Goal: Task Accomplishment & Management: Use online tool/utility

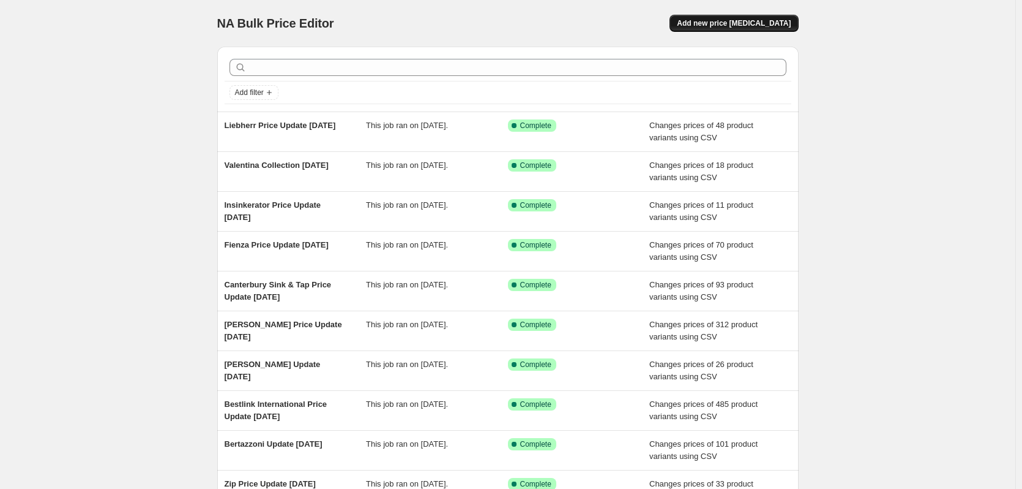
click at [735, 22] on span "Add new price [MEDICAL_DATA]" at bounding box center [734, 23] width 114 height 10
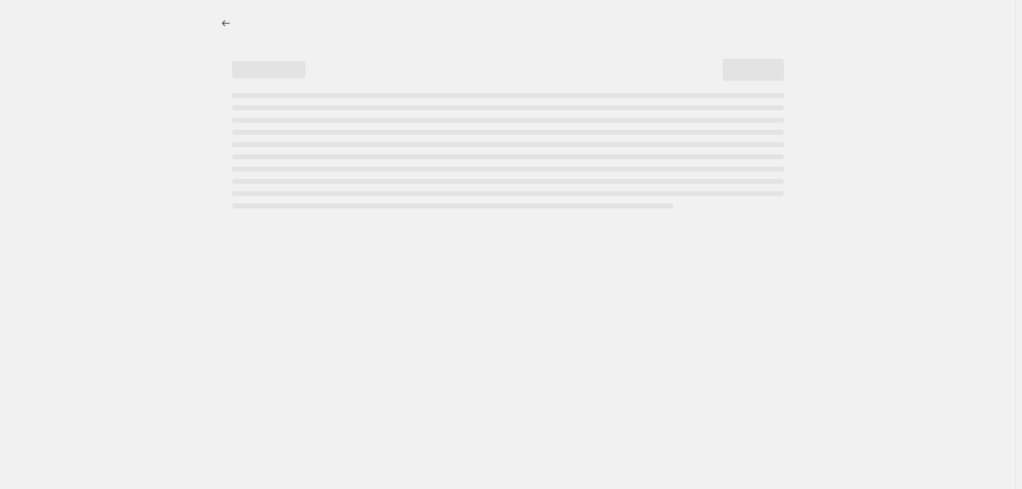
select select "percentage"
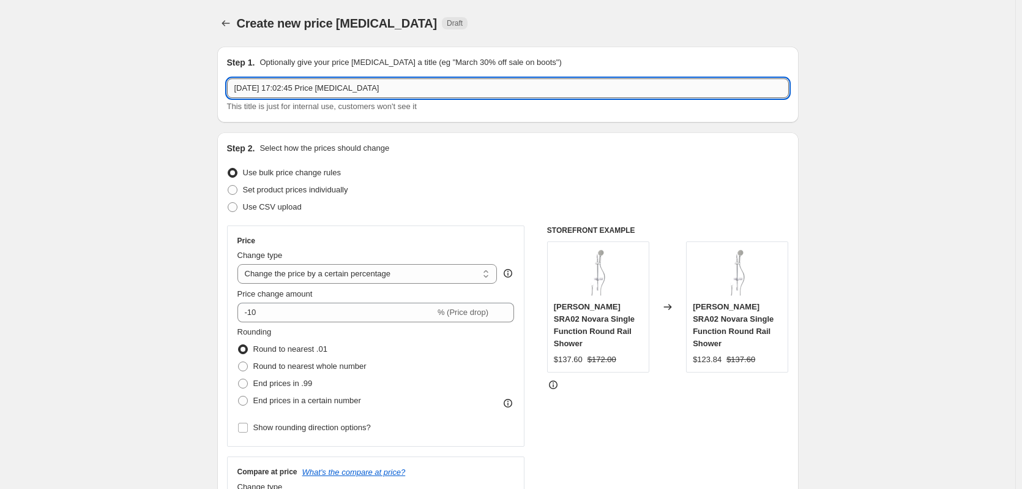
click at [364, 97] on input "[DATE] 17:02:45 Price [MEDICAL_DATA]" at bounding box center [508, 88] width 562 height 20
type input "O"
type input "[PERSON_NAME] Price Update [DATE]"
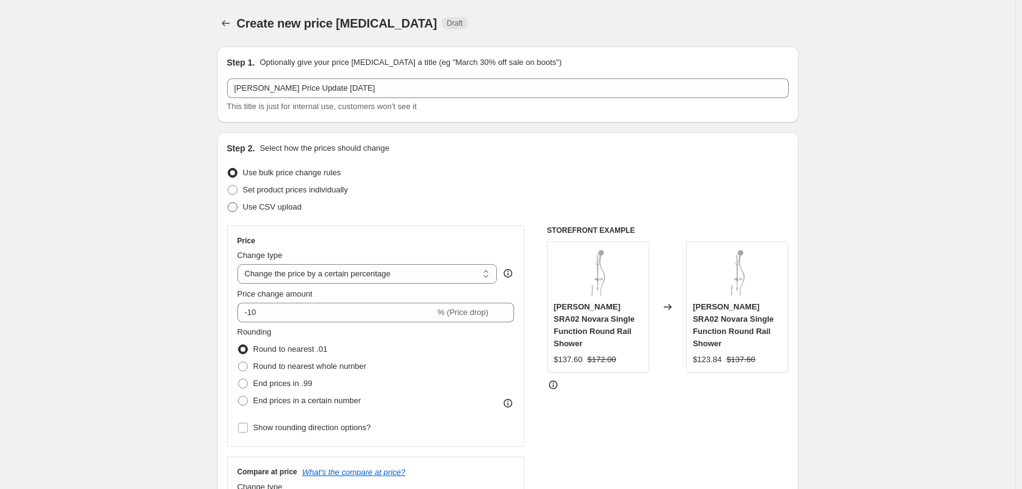
click at [279, 202] on span "Use CSV upload" at bounding box center [272, 206] width 59 height 9
click at [228, 202] on input "Use CSV upload" at bounding box center [228, 202] width 1 height 1
radio input "true"
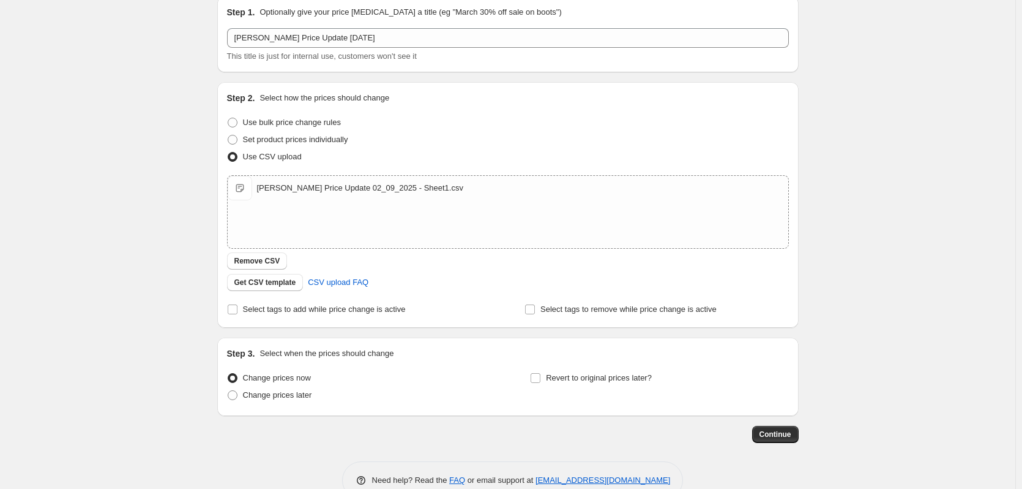
scroll to position [79, 0]
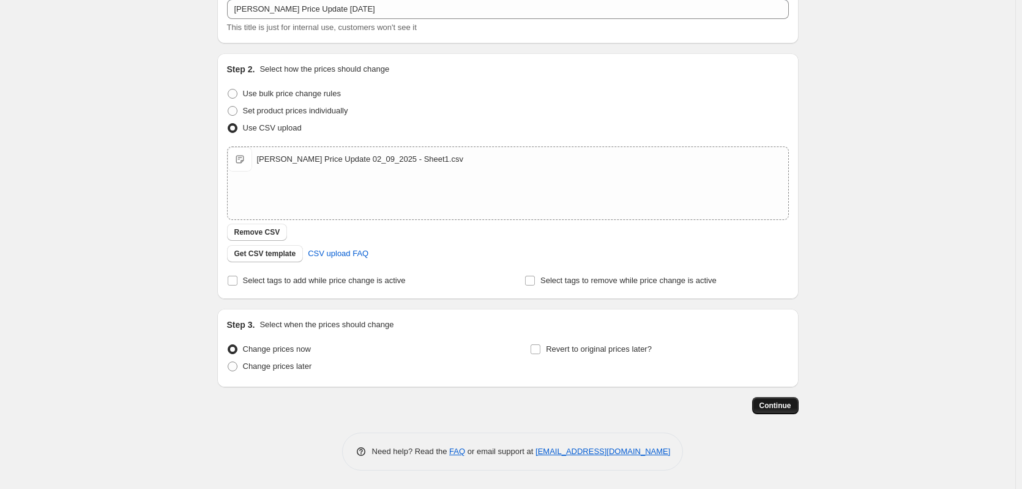
click at [778, 407] on span "Continue" at bounding box center [776, 405] width 32 height 10
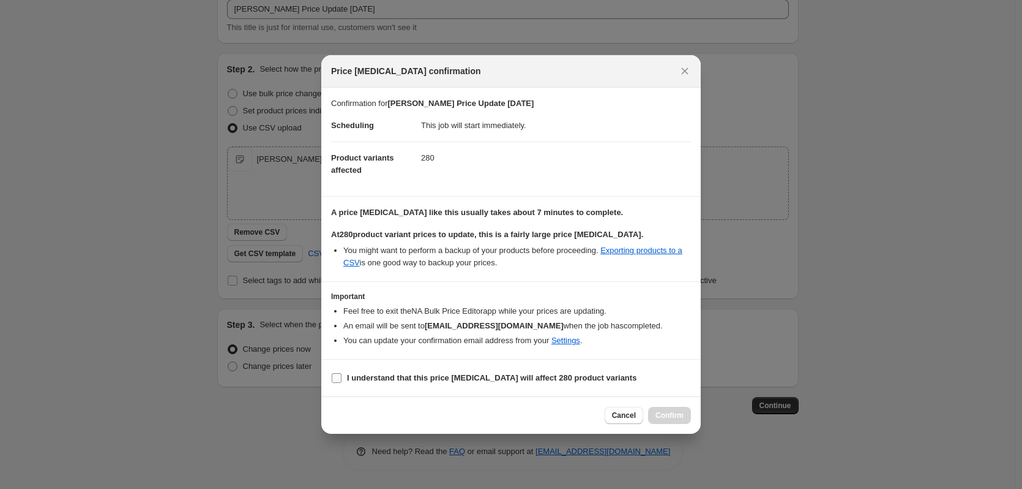
click at [345, 379] on label "I understand that this price [MEDICAL_DATA] will affect 280 product variants" at bounding box center [484, 377] width 306 height 17
click at [342, 379] on input "I understand that this price [MEDICAL_DATA] will affect 280 product variants" at bounding box center [337, 378] width 10 height 10
checkbox input "true"
click at [672, 413] on span "Confirm" at bounding box center [670, 415] width 28 height 10
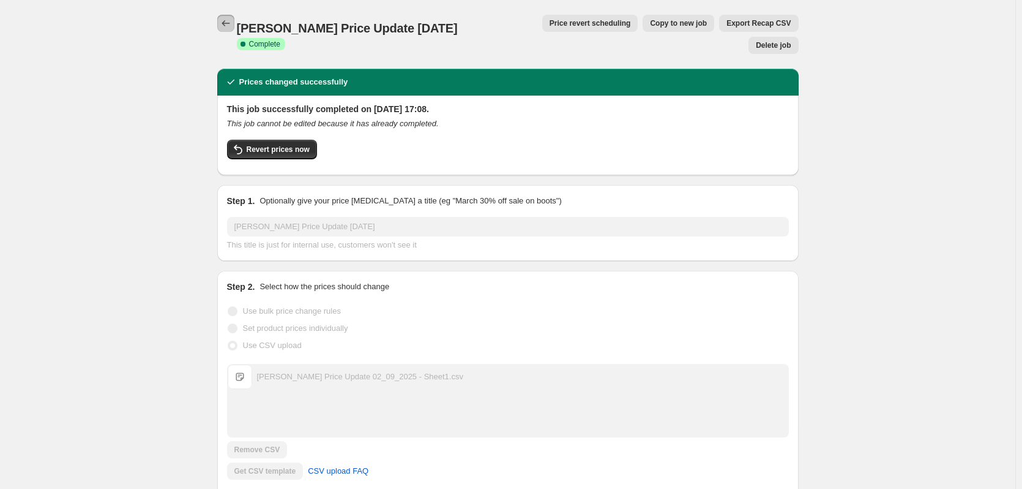
click at [227, 28] on icon "Price change jobs" at bounding box center [226, 23] width 12 height 12
